Goal: Navigation & Orientation: Find specific page/section

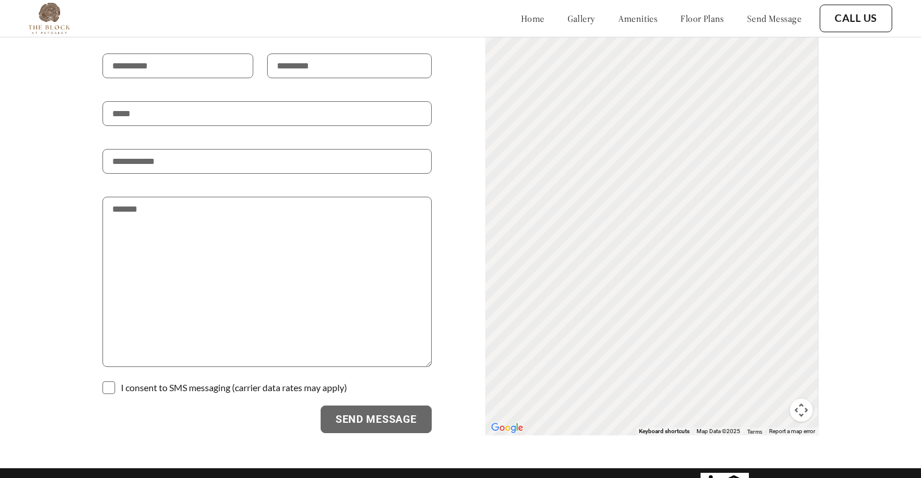
scroll to position [1689, 0]
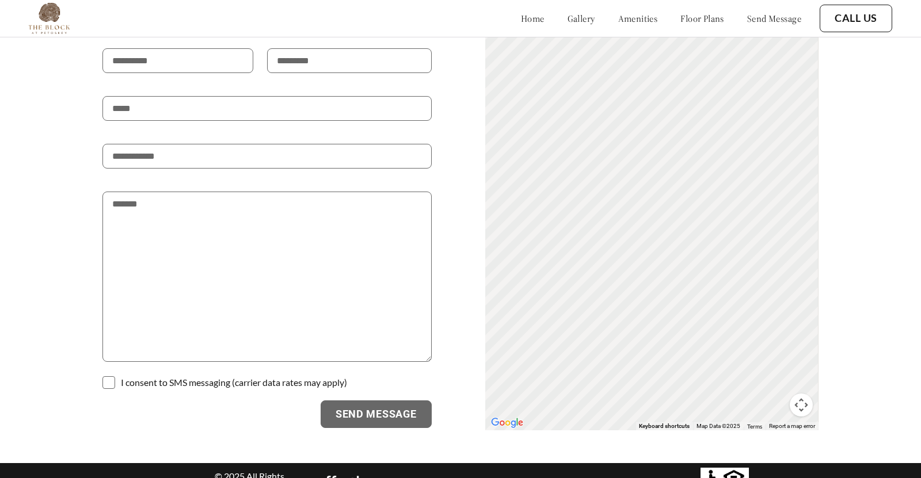
click at [632, 11] on div "home gallery amenities floor plans send message" at bounding box center [649, 18] width 303 height 31
click at [635, 18] on link "amenities" at bounding box center [638, 19] width 40 height 12
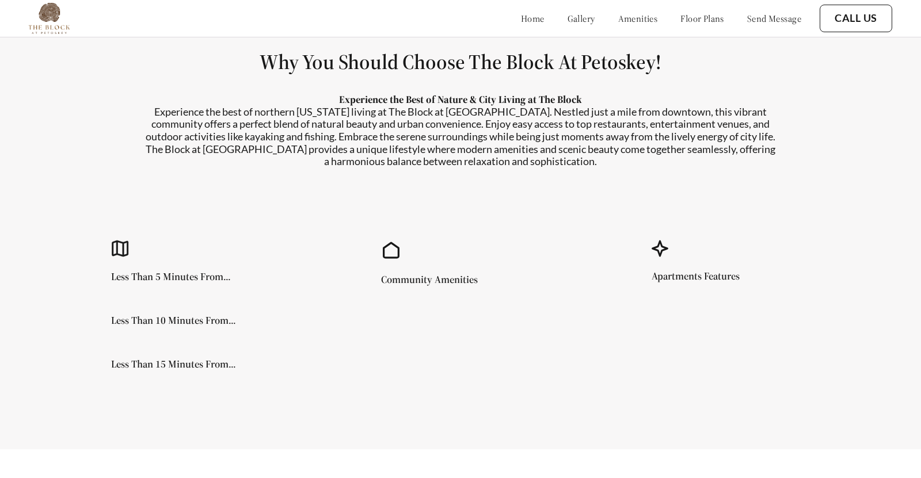
scroll to position [991, 0]
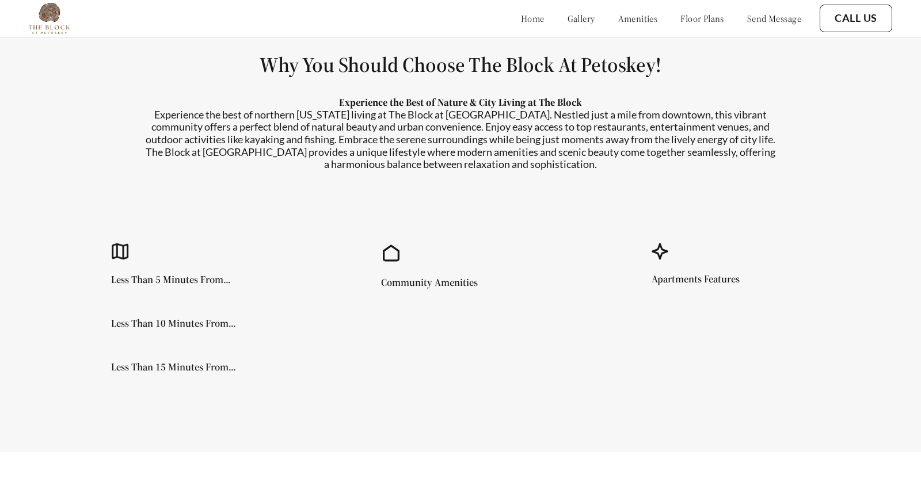
click at [568, 15] on link "gallery" at bounding box center [582, 19] width 28 height 12
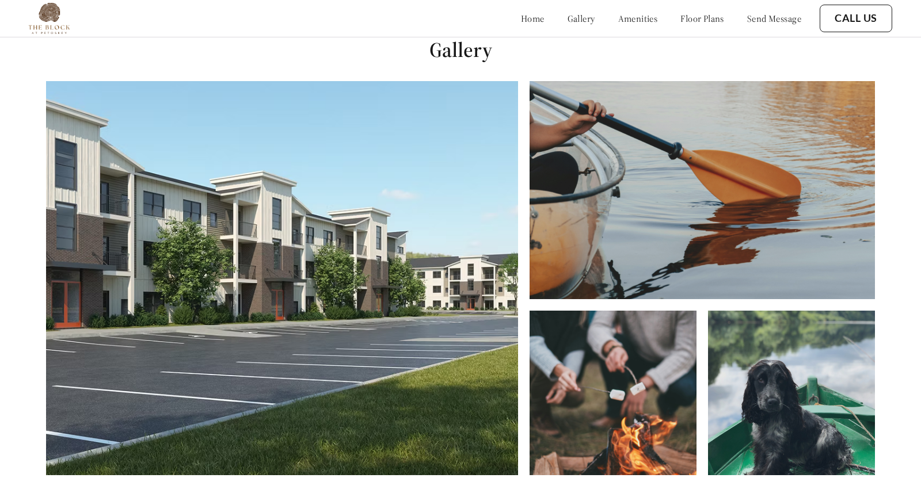
click at [681, 14] on link "floor plans" at bounding box center [702, 19] width 44 height 12
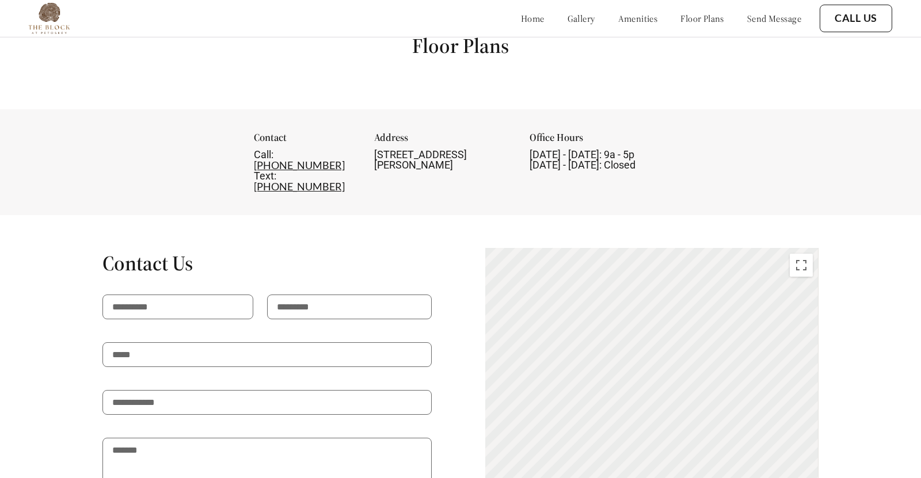
scroll to position [1442, 0]
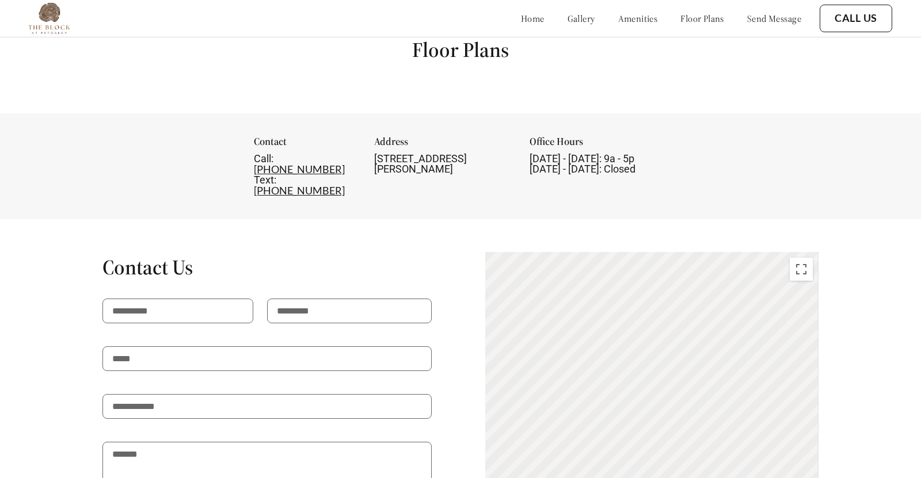
scroll to position [1442, 0]
